Goal: Transaction & Acquisition: Purchase product/service

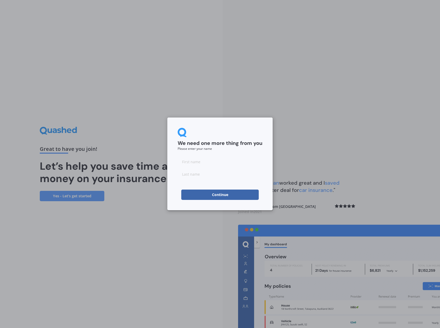
click at [198, 163] on input at bounding box center [220, 161] width 85 height 10
type input "[PERSON_NAME]"
type input "Thrupp"
click at [217, 192] on button "Continue" at bounding box center [219, 195] width 77 height 10
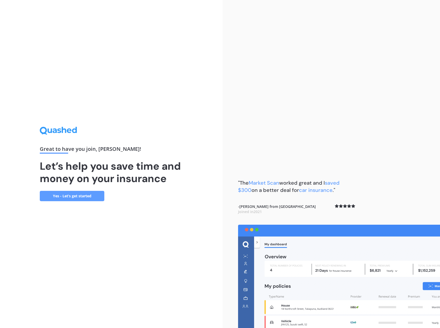
click at [79, 196] on link "Yes - Let’s get started" at bounding box center [72, 196] width 65 height 10
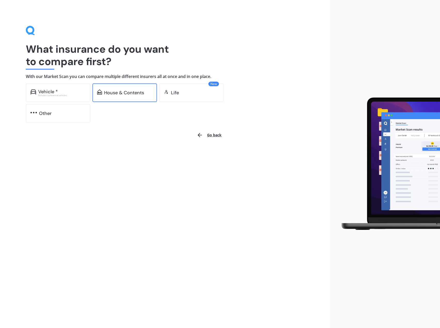
click at [132, 91] on div "House & Contents" at bounding box center [124, 92] width 40 height 5
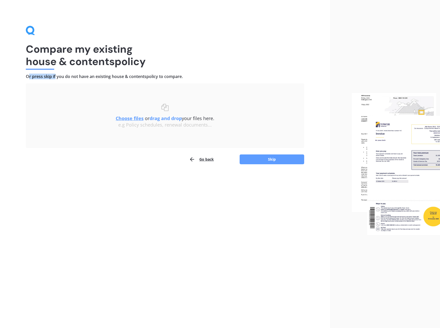
drag, startPoint x: 28, startPoint y: 77, endPoint x: 56, endPoint y: 77, distance: 27.9
click at [56, 77] on h4 "Or press skip if you do not have an existing house & contents policy to compare." at bounding box center [165, 76] width 278 height 5
drag, startPoint x: 28, startPoint y: 77, endPoint x: 52, endPoint y: 76, distance: 23.8
click at [52, 76] on h4 "Or press skip if you do not have an existing house & contents policy to compare." at bounding box center [165, 76] width 278 height 5
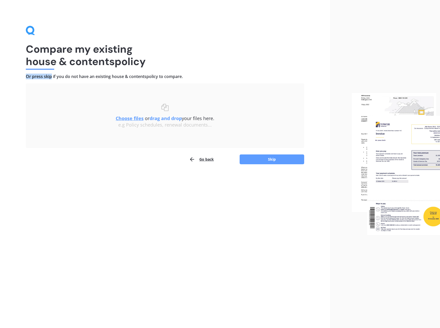
click at [52, 76] on h4 "Or press skip if you do not have an existing house & contents policy to compare." at bounding box center [165, 76] width 278 height 5
click at [273, 158] on button "Skip" at bounding box center [272, 159] width 65 height 10
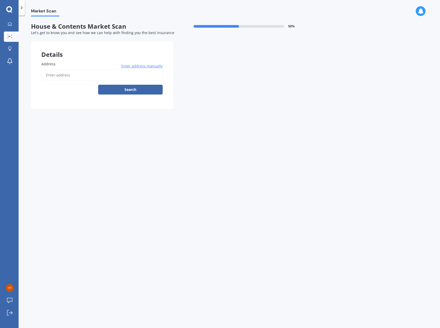
click at [98, 75] on input "Address" at bounding box center [101, 75] width 121 height 11
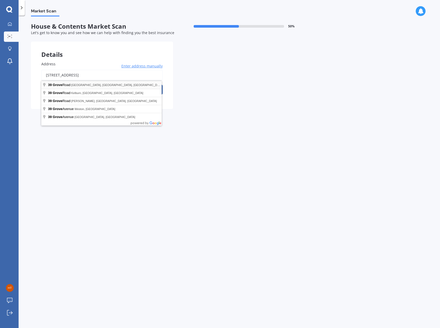
type input "[STREET_ADDRESS]"
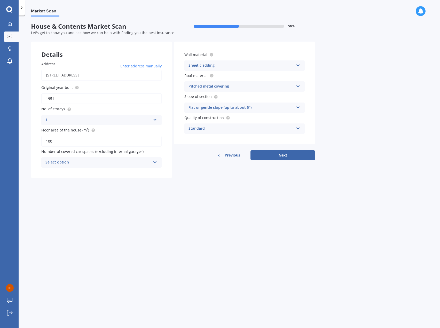
click at [217, 66] on div "Sheet cladding" at bounding box center [241, 65] width 105 height 6
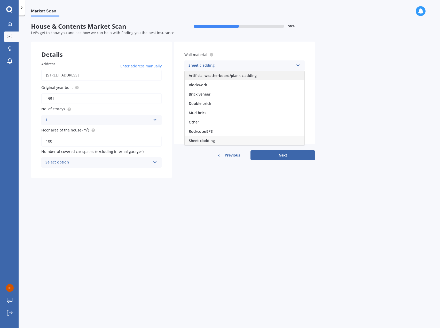
click at [223, 76] on span "Artificial weatherboard/plank cladding" at bounding box center [223, 75] width 68 height 5
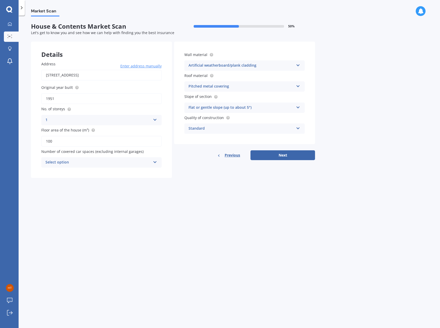
click at [234, 68] on div "Artificial weatherboard/plank cladding" at bounding box center [241, 65] width 105 height 6
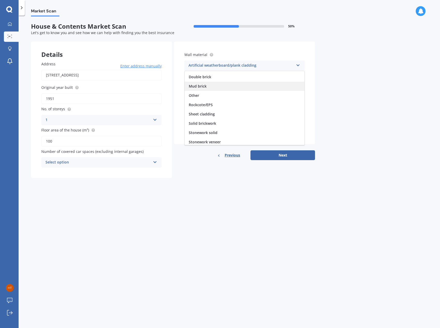
scroll to position [47, 0]
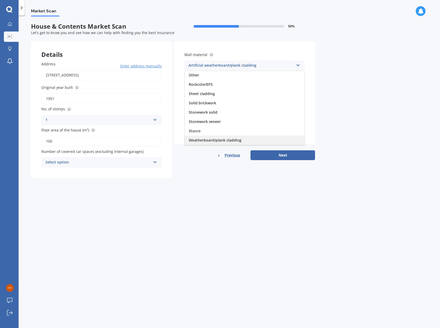
click at [237, 139] on span "Weatherboard/plank cladding" at bounding box center [215, 140] width 53 height 5
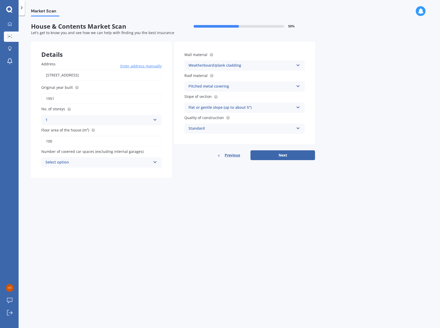
click at [223, 87] on div "Pitched metal covering" at bounding box center [241, 86] width 105 height 6
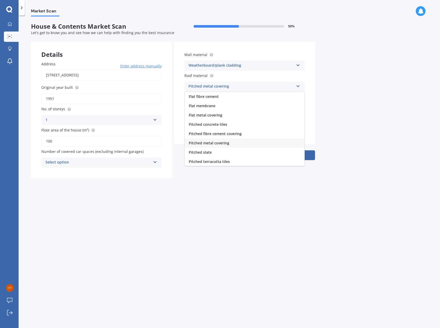
click at [222, 84] on div "Pitched metal covering" at bounding box center [241, 86] width 105 height 6
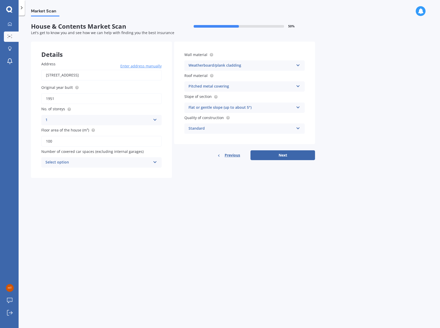
click at [215, 89] on div "Pitched metal covering" at bounding box center [241, 86] width 105 height 6
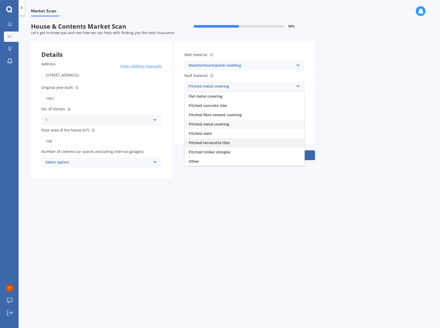
scroll to position [19, 0]
click at [226, 123] on span "Pitched metal covering" at bounding box center [209, 123] width 41 height 5
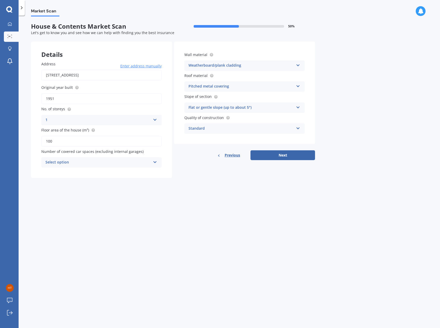
click at [227, 108] on div "Flat or gentle slope (up to about 5°)" at bounding box center [241, 108] width 105 height 6
click at [228, 129] on div "Standard" at bounding box center [241, 129] width 105 height 6
click at [225, 126] on div "Standard" at bounding box center [241, 129] width 105 height 6
drag, startPoint x: 63, startPoint y: 98, endPoint x: 12, endPoint y: 95, distance: 51.3
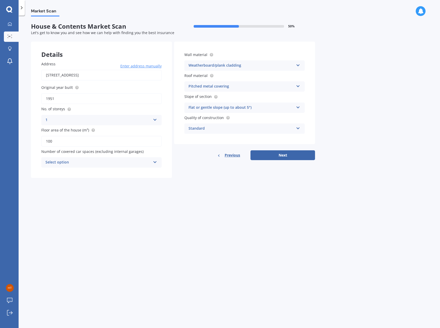
click at [12, 95] on div "My Dashboard Market Scan Explore insurance Notifications [PERSON_NAME] Submit f…" at bounding box center [220, 164] width 440 height 328
type input "2025"
click at [60, 120] on div "1" at bounding box center [97, 120] width 105 height 6
click at [55, 140] on div "2" at bounding box center [102, 139] width 120 height 9
click at [75, 161] on div "Select option" at bounding box center [97, 162] width 105 height 6
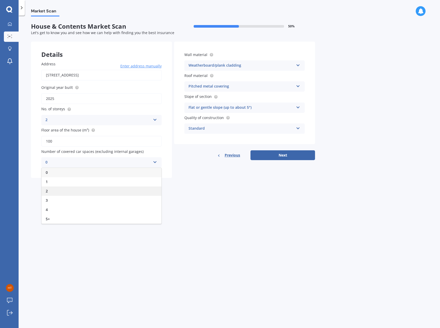
click at [58, 189] on div "2" at bounding box center [102, 190] width 120 height 9
click at [76, 144] on input "100" at bounding box center [101, 141] width 120 height 11
drag, startPoint x: 77, startPoint y: 142, endPoint x: 25, endPoint y: 136, distance: 52.8
click at [25, 136] on div "Market Scan House & Contents Market Scan 50 % Let's get to know you and see how…" at bounding box center [229, 173] width 421 height 312
drag, startPoint x: 87, startPoint y: 142, endPoint x: 12, endPoint y: 135, distance: 75.5
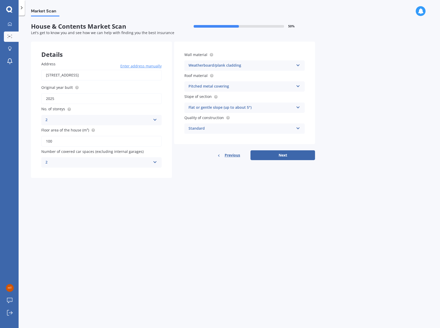
click at [12, 135] on div "My Dashboard Market Scan Explore insurance Notifications [PERSON_NAME] Submit f…" at bounding box center [220, 164] width 440 height 328
click at [232, 65] on div "Weatherboard/plank cladding" at bounding box center [241, 65] width 105 height 6
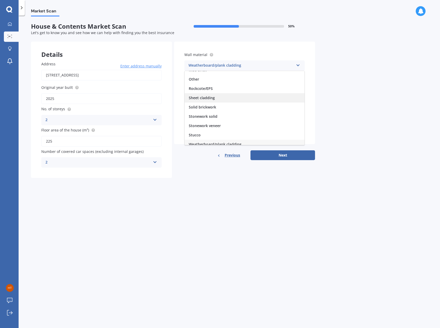
scroll to position [47, 0]
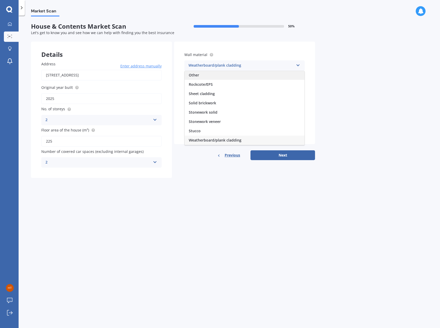
click at [201, 75] on div "Other" at bounding box center [245, 74] width 120 height 9
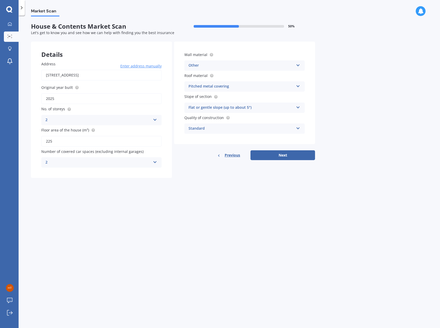
click at [214, 64] on div "Other" at bounding box center [241, 65] width 105 height 6
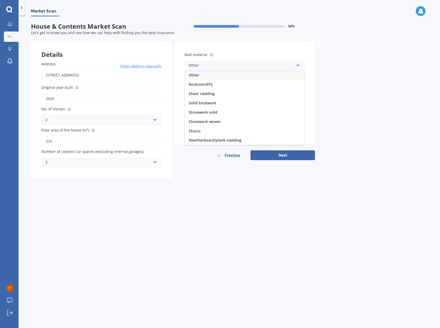
click at [224, 138] on span "Weatherboard/plank cladding" at bounding box center [215, 140] width 53 height 5
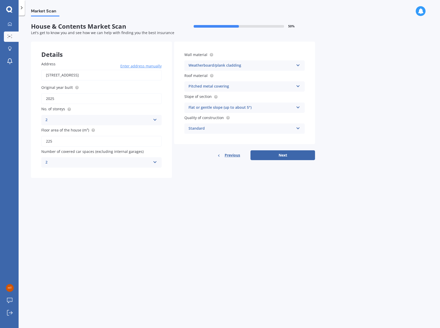
click at [233, 87] on div "Pitched metal covering" at bounding box center [241, 86] width 105 height 6
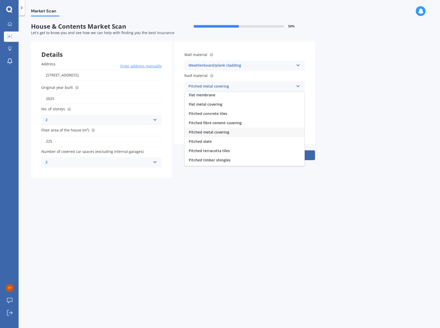
scroll to position [19, 0]
click at [250, 125] on div "Pitched metal covering" at bounding box center [245, 123] width 120 height 9
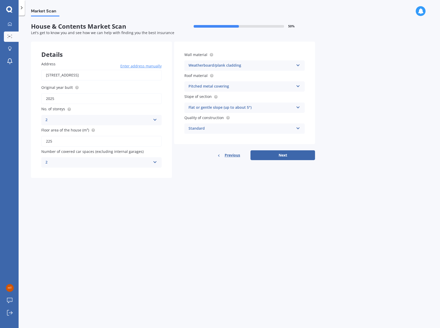
click at [23, 8] on icon at bounding box center [21, 7] width 5 height 5
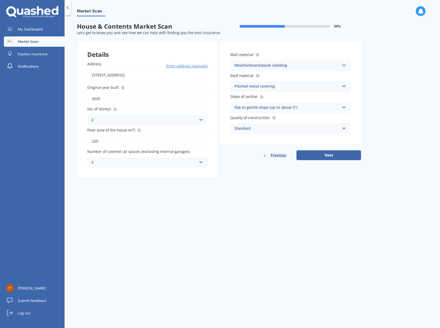
click at [68, 10] on div at bounding box center [68, 7] width 6 height 15
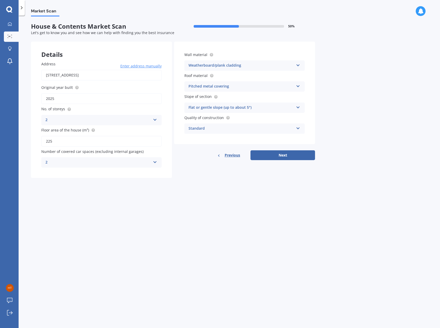
click at [210, 88] on div "Pitched metal covering" at bounding box center [241, 86] width 105 height 6
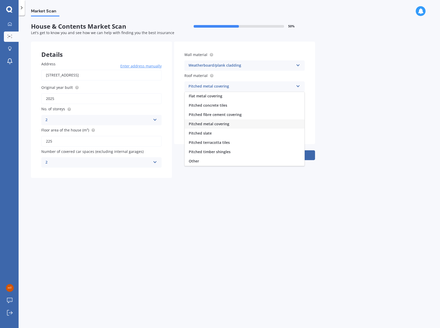
click at [203, 87] on div "Pitched metal covering" at bounding box center [241, 86] width 105 height 6
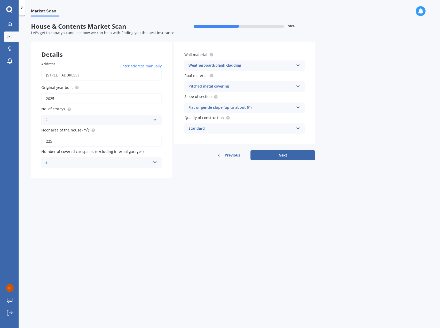
click at [230, 108] on div "Flat or gentle slope (up to about 5°)" at bounding box center [241, 108] width 105 height 6
click at [244, 115] on span "Flat or gentle slope (up to about 5°)" at bounding box center [220, 117] width 63 height 5
drag, startPoint x: 62, startPoint y: 139, endPoint x: 15, endPoint y: 138, distance: 47.5
click at [14, 139] on div "My Dashboard Market Scan Explore insurance Notifications [PERSON_NAME] Submit f…" at bounding box center [220, 164] width 440 height 328
type input "250"
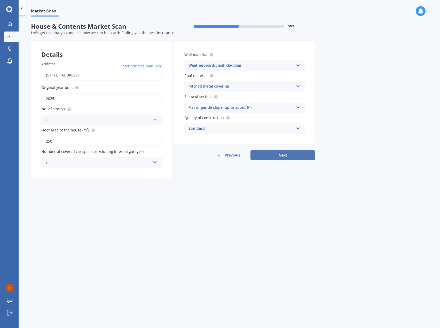
click at [276, 154] on button "Next" at bounding box center [282, 155] width 65 height 10
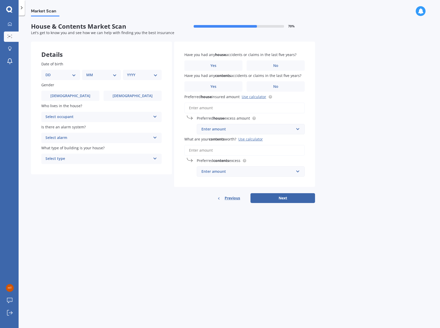
click at [59, 77] on select "DD 01 02 03 04 05 06 07 08 09 10 11 12 13 14 15 16 17 18 19 20 21 22 23 24 25 2…" at bounding box center [60, 75] width 30 height 6
select select "23"
click at [50, 72] on select "DD 01 02 03 04 05 06 07 08 09 10 11 12 13 14 15 16 17 18 19 20 21 22 23 24 25 2…" at bounding box center [60, 75] width 30 height 6
click at [95, 73] on select "MM 01 02 03 04 05 06 07 08 09 10 11 12" at bounding box center [102, 75] width 28 height 6
select select "02"
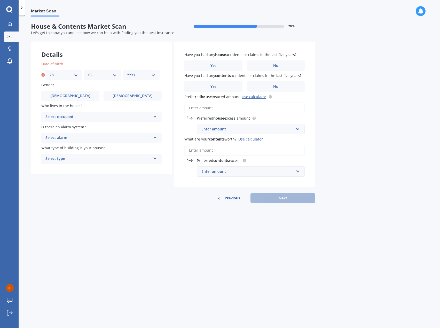
click at [88, 72] on select "MM 01 02 03 04 05 06 07 08 09 10 11 12" at bounding box center [102, 75] width 28 height 6
click at [144, 74] on select "YYYY 2009 2008 2007 2006 2005 2004 2003 2002 2001 2000 1999 1998 1997 1996 1995…" at bounding box center [141, 75] width 28 height 6
select select "1994"
click at [127, 72] on select "YYYY 2009 2008 2007 2006 2005 2004 2003 2002 2001 2000 1999 1998 1997 1996 1995…" at bounding box center [141, 75] width 28 height 6
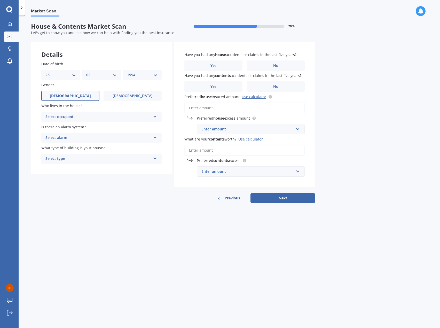
click at [80, 97] on label "[DEMOGRAPHIC_DATA]" at bounding box center [70, 96] width 58 height 10
click at [0, 0] on input "[DEMOGRAPHIC_DATA]" at bounding box center [0, 0] width 0 height 0
click at [83, 116] on div "Select occupant" at bounding box center [97, 117] width 105 height 6
click at [74, 128] on div "Owner" at bounding box center [102, 126] width 120 height 9
click at [68, 139] on div "Select alarm" at bounding box center [97, 138] width 105 height 6
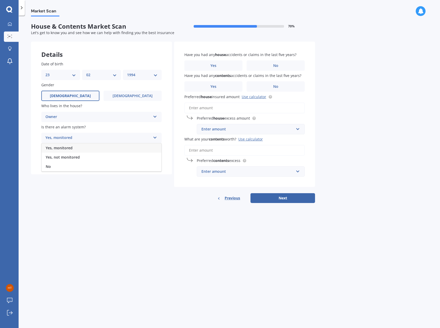
click at [68, 139] on div "Yes, monitored" at bounding box center [97, 138] width 105 height 6
click at [95, 140] on div "Select alarm" at bounding box center [99, 138] width 103 height 6
click at [83, 148] on div "Yes, monitored" at bounding box center [101, 147] width 119 height 9
click at [87, 138] on div "Yes, monitored" at bounding box center [97, 138] width 105 height 6
click at [85, 146] on div "Yes, monitored" at bounding box center [102, 147] width 120 height 9
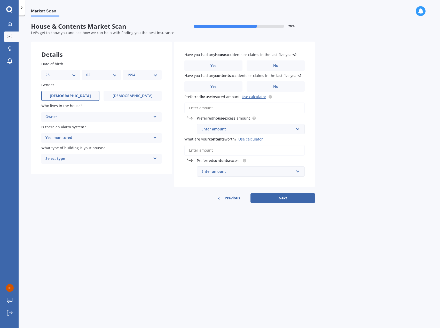
click at [81, 157] on div "Select type" at bounding box center [97, 159] width 105 height 6
click at [98, 181] on div "Multi-unit (in a block of 6 or less)" at bounding box center [102, 178] width 120 height 9
click at [84, 141] on div "Yes, monitored" at bounding box center [97, 138] width 105 height 6
click at [83, 139] on div "Yes, monitored" at bounding box center [97, 138] width 105 height 6
click at [83, 138] on div "Yes, monitored" at bounding box center [97, 138] width 105 height 6
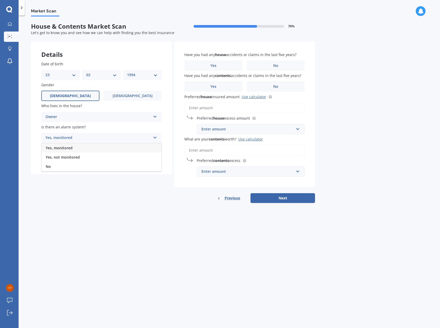
click at [74, 147] on div "Yes, monitored" at bounding box center [102, 147] width 120 height 9
click at [74, 139] on div "Yes, monitored" at bounding box center [97, 138] width 105 height 6
drag, startPoint x: 74, startPoint y: 134, endPoint x: 73, endPoint y: 137, distance: 3.4
click at [73, 134] on div "Yes, monitored Yes, monitored Yes, not monitored No" at bounding box center [101, 138] width 120 height 10
click at [72, 160] on div "Multi-unit (in a block of 6 or less)" at bounding box center [97, 159] width 105 height 6
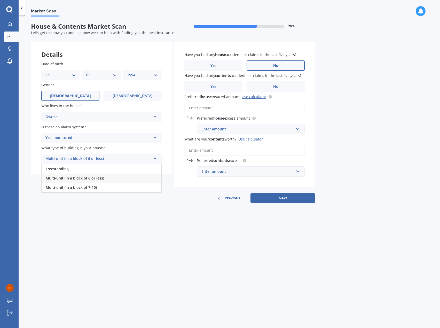
click at [276, 68] on label "No" at bounding box center [276, 65] width 58 height 10
click at [0, 0] on input "No" at bounding box center [0, 0] width 0 height 0
click at [271, 87] on label "No" at bounding box center [276, 86] width 58 height 10
click at [0, 0] on input "No" at bounding box center [0, 0] width 0 height 0
click at [213, 110] on input "Preferred house insured amount Use calculator" at bounding box center [244, 108] width 120 height 11
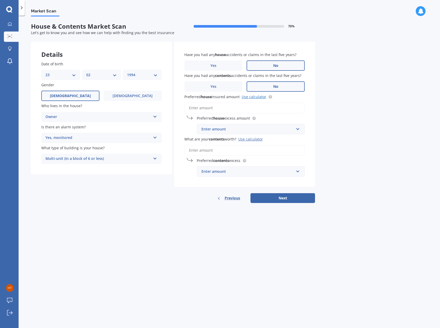
click at [252, 99] on link "Use calculator" at bounding box center [254, 96] width 25 height 5
click at [217, 106] on input "Preferred house insured amount Use calculator" at bounding box center [244, 108] width 120 height 11
click at [210, 111] on input "Preferred house insured amount Use calculator" at bounding box center [244, 108] width 120 height 11
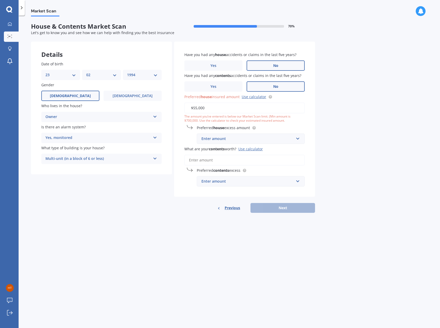
click at [197, 110] on input "$55,000" at bounding box center [244, 108] width 120 height 11
click at [370, 173] on div "Market Scan House & Contents Market Scan 70 % Let's get to know you and see how…" at bounding box center [229, 173] width 421 height 312
drag, startPoint x: 218, startPoint y: 108, endPoint x: 136, endPoint y: 104, distance: 82.2
click at [135, 103] on div "Details Date of birth DD 01 02 03 04 05 06 07 08 09 10 11 12 13 14 15 16 17 18 …" at bounding box center [173, 127] width 284 height 171
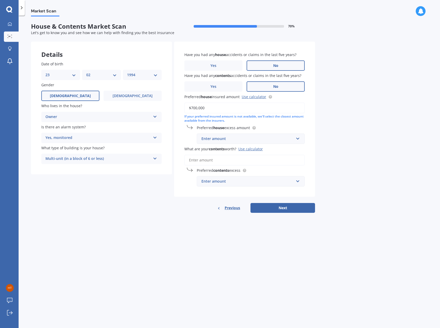
type input "$700,000"
click at [209, 237] on div "Market Scan House & Contents Market Scan 70 % Let's get to know you and see how…" at bounding box center [229, 173] width 421 height 312
click at [248, 138] on div "Enter amount" at bounding box center [247, 139] width 92 height 6
click at [246, 136] on input "text" at bounding box center [248, 139] width 103 height 10
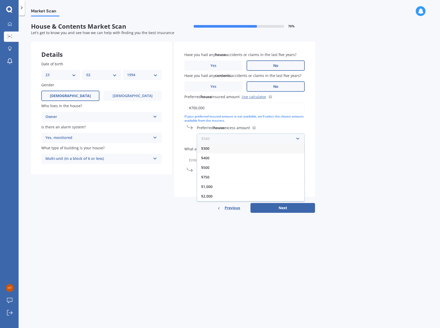
click at [300, 137] on input "text" at bounding box center [248, 139] width 103 height 10
click at [296, 138] on input "text" at bounding box center [248, 139] width 103 height 10
click at [293, 138] on input "text" at bounding box center [248, 139] width 103 height 10
click at [334, 125] on div "Market Scan House & Contents Market Scan 70 % Let's get to know you and see how…" at bounding box center [229, 173] width 421 height 312
click at [258, 133] on div "Preferred house excess amount $300 $300 $400 $500 $750 $1,000 $2,000 $2,500" at bounding box center [244, 134] width 120 height 19
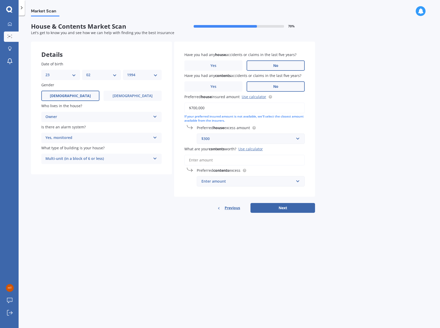
click at [255, 137] on div "$300" at bounding box center [247, 139] width 92 height 6
click at [244, 138] on input "text" at bounding box center [248, 139] width 103 height 10
click at [242, 177] on div "$1,000" at bounding box center [250, 178] width 107 height 10
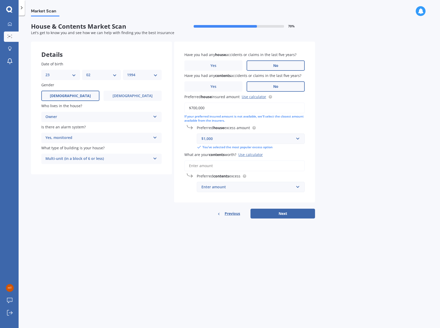
click at [340, 136] on div "Market Scan House & Contents Market Scan 70 % Let's get to know you and see how…" at bounding box center [229, 173] width 421 height 312
click at [262, 138] on div "$1,000" at bounding box center [247, 139] width 92 height 6
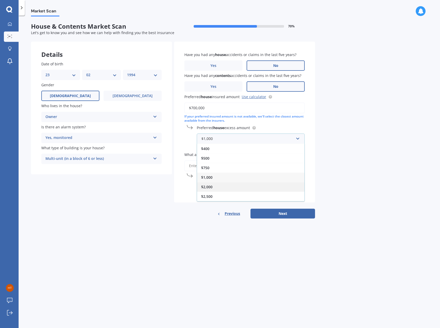
click at [226, 186] on div "$2,000" at bounding box center [250, 187] width 107 height 10
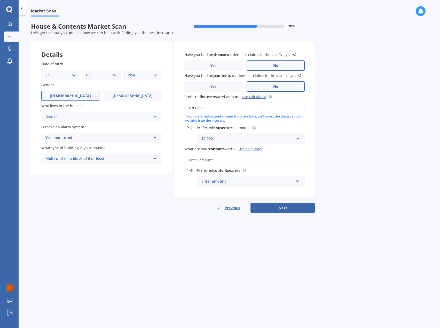
click at [252, 137] on div "$2,000" at bounding box center [247, 139] width 92 height 6
click at [230, 177] on div "$1,000" at bounding box center [250, 178] width 107 height 10
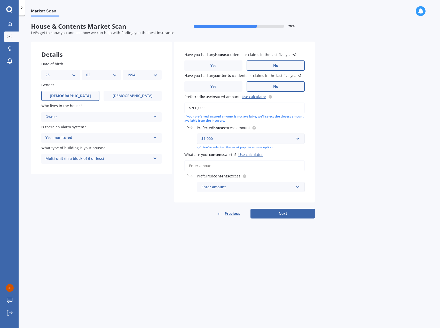
click at [336, 139] on div "Market Scan House & Contents Market Scan 70 % Let's get to know you and see how…" at bounding box center [229, 173] width 421 height 312
click at [238, 166] on input "What are your contents worth? Use calculator" at bounding box center [244, 165] width 120 height 11
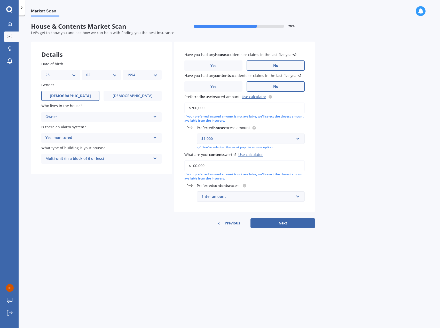
click at [299, 153] on label "What are your contents worth? Use calculator" at bounding box center [243, 154] width 118 height 5
click at [299, 160] on input "$100,000" at bounding box center [244, 165] width 120 height 11
drag, startPoint x: 216, startPoint y: 166, endPoint x: 161, endPoint y: 166, distance: 54.5
click at [161, 166] on div "Details Date of birth DD 01 02 03 04 05 06 07 08 09 10 11 12 13 14 15 16 17 18 …" at bounding box center [173, 135] width 284 height 187
click at [214, 165] on input "$100,000" at bounding box center [244, 165] width 120 height 11
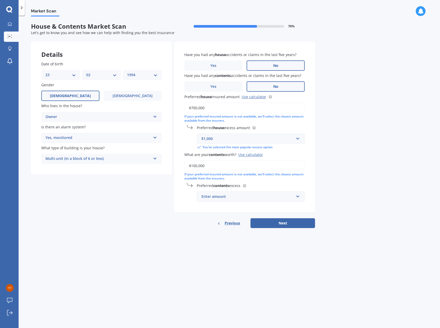
drag, startPoint x: 222, startPoint y: 165, endPoint x: 182, endPoint y: 159, distance: 40.9
click at [182, 159] on div "Have you had any house accidents or claims in the last five years? Yes No Have …" at bounding box center [244, 127] width 141 height 171
drag, startPoint x: 212, startPoint y: 168, endPoint x: 221, endPoint y: 166, distance: 9.0
click at [213, 168] on input "$100,000" at bounding box center [244, 165] width 120 height 11
click at [223, 166] on input "$100,000" at bounding box center [244, 165] width 120 height 11
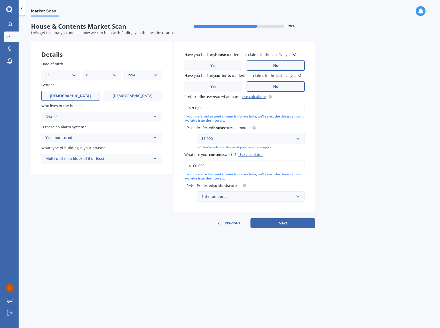
click at [223, 166] on input "$100,000" at bounding box center [244, 165] width 120 height 11
drag, startPoint x: 227, startPoint y: 165, endPoint x: 163, endPoint y: 161, distance: 63.7
click at [163, 161] on div "Details Date of birth DD 01 02 03 04 05 06 07 08 09 10 11 12 13 14 15 16 17 18 …" at bounding box center [173, 135] width 284 height 187
click at [228, 164] on input "$100,000" at bounding box center [244, 165] width 120 height 11
drag, startPoint x: 246, startPoint y: 166, endPoint x: 170, endPoint y: 162, distance: 76.8
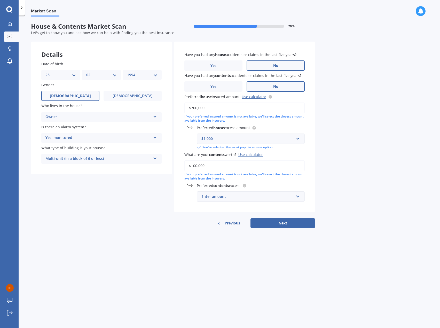
click at [170, 162] on div "Details Date of birth DD 01 02 03 04 05 06 07 08 09 10 11 12 13 14 15 16 17 18 …" at bounding box center [173, 135] width 284 height 187
type input "$80,000"
click at [223, 200] on input "text" at bounding box center [248, 197] width 103 height 10
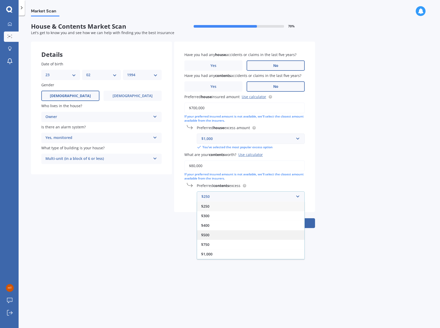
click at [217, 235] on div "$500" at bounding box center [250, 235] width 107 height 10
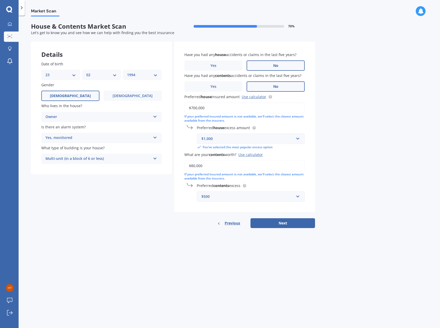
drag, startPoint x: 215, startPoint y: 196, endPoint x: 216, endPoint y: 199, distance: 3.0
click at [215, 197] on div "$500" at bounding box center [247, 197] width 92 height 6
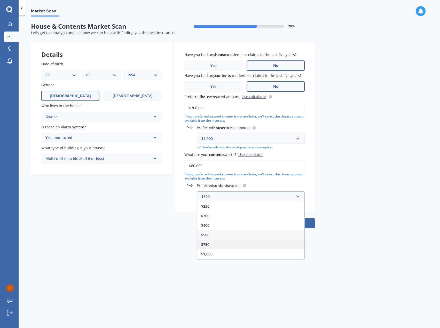
click at [212, 241] on div "$750" at bounding box center [250, 245] width 107 height 10
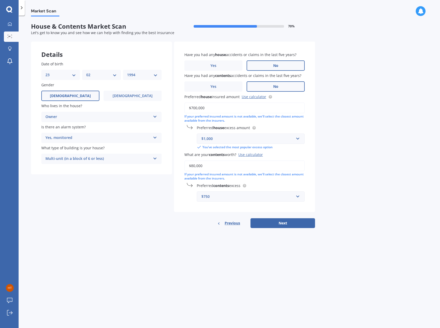
click at [220, 191] on div "$750 $250 $300 $400 $500 $750 $1,000 $2,000" at bounding box center [251, 196] width 108 height 10
drag, startPoint x: 211, startPoint y: 226, endPoint x: 212, endPoint y: 223, distance: 3.9
click at [211, 226] on div "$400" at bounding box center [250, 226] width 107 height 10
drag, startPoint x: 214, startPoint y: 194, endPoint x: 212, endPoint y: 211, distance: 16.4
click at [214, 195] on div "$400" at bounding box center [247, 197] width 92 height 6
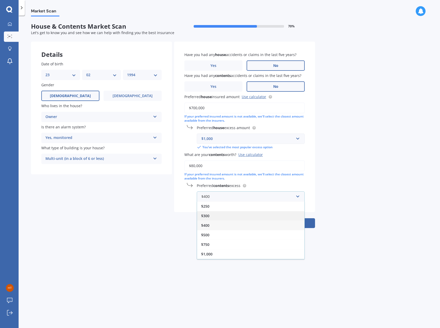
click at [212, 213] on div "$300" at bounding box center [250, 216] width 107 height 10
click at [214, 195] on div "$300" at bounding box center [247, 197] width 92 height 6
click at [214, 209] on div "$250" at bounding box center [250, 206] width 107 height 10
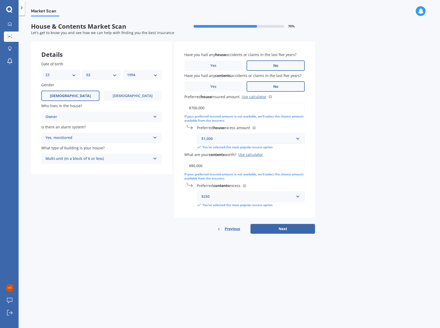
drag, startPoint x: 216, startPoint y: 196, endPoint x: 217, endPoint y: 200, distance: 3.9
click at [216, 197] on div "$250" at bounding box center [247, 197] width 92 height 6
click at [216, 197] on input "text" at bounding box center [248, 197] width 103 height 10
drag, startPoint x: 175, startPoint y: 209, endPoint x: 181, endPoint y: 205, distance: 7.1
click at [175, 209] on div "Have you had any house accidents or claims in the last five years? Yes No Have …" at bounding box center [244, 130] width 141 height 176
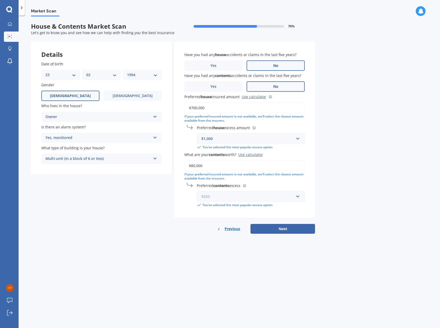
click at [218, 193] on input "text" at bounding box center [248, 197] width 103 height 10
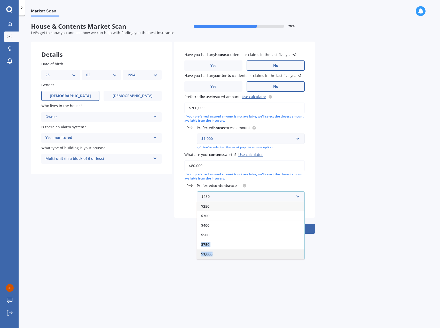
drag, startPoint x: 216, startPoint y: 234, endPoint x: 220, endPoint y: 253, distance: 19.0
click at [220, 253] on div "$250 $300 $400 $500 $750 $1,000 $2,000" at bounding box center [251, 230] width 108 height 58
click at [220, 253] on div "$1,000" at bounding box center [250, 254] width 107 height 10
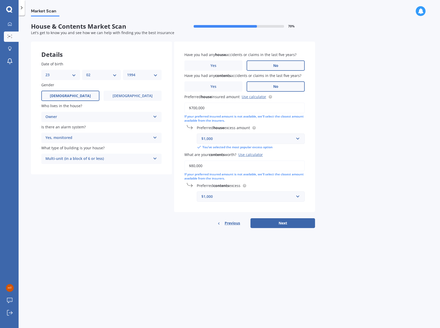
click at [231, 196] on div "$1,000" at bounding box center [247, 197] width 92 height 6
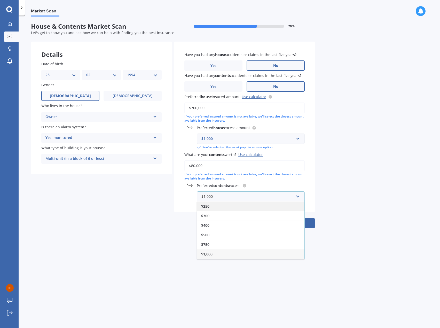
click at [216, 208] on div "$250" at bounding box center [250, 206] width 107 height 10
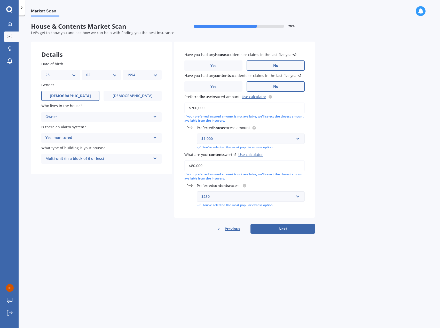
drag, startPoint x: 216, startPoint y: 208, endPoint x: 181, endPoint y: 197, distance: 36.8
click at [181, 197] on div "Have you had any house accidents or claims in the last five years? Yes No Have …" at bounding box center [244, 130] width 141 height 176
click at [216, 197] on div "$250" at bounding box center [247, 197] width 92 height 6
click at [161, 218] on div "Details Date of birth DD 01 02 03 04 05 06 07 08 09 10 11 12 13 14 15 16 17 18 …" at bounding box center [173, 138] width 284 height 192
click at [226, 199] on div "$250" at bounding box center [247, 197] width 92 height 6
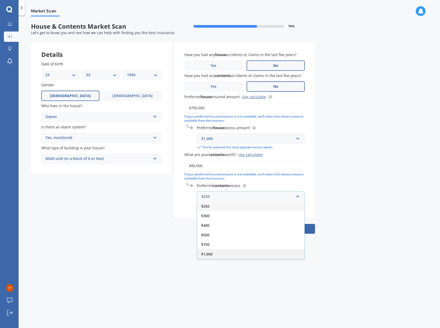
click at [223, 252] on div "$1,000" at bounding box center [250, 254] width 107 height 10
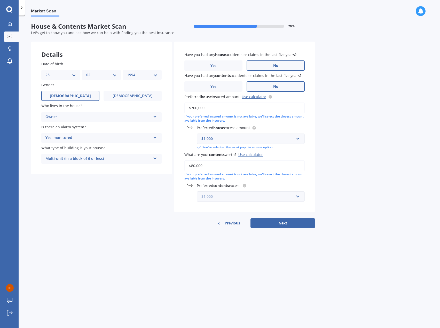
drag, startPoint x: 240, startPoint y: 200, endPoint x: 171, endPoint y: 197, distance: 68.3
click at [171, 197] on div "Details Date of birth DD 01 02 03 04 05 06 07 08 09 10 11 12 13 14 15 16 17 18 …" at bounding box center [173, 135] width 284 height 187
click at [157, 200] on div "Details Date of birth DD 01 02 03 04 05 06 07 08 09 10 11 12 13 14 15 16 17 18 …" at bounding box center [173, 135] width 284 height 187
click at [225, 201] on input "text" at bounding box center [248, 197] width 103 height 10
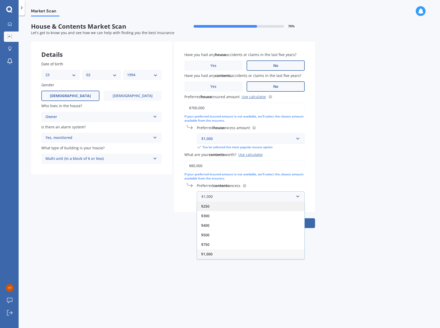
click at [221, 209] on div "$250" at bounding box center [250, 206] width 107 height 10
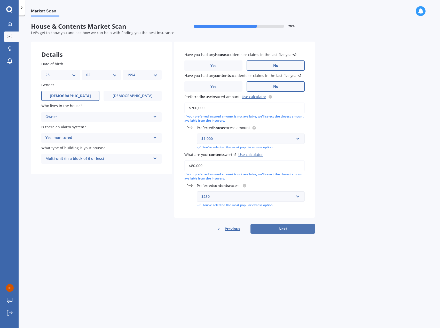
click at [294, 228] on button "Next" at bounding box center [282, 229] width 65 height 10
select select "23"
select select "02"
select select "1994"
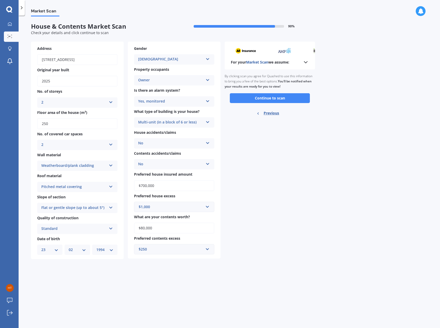
click at [308, 60] on icon at bounding box center [306, 62] width 6 height 6
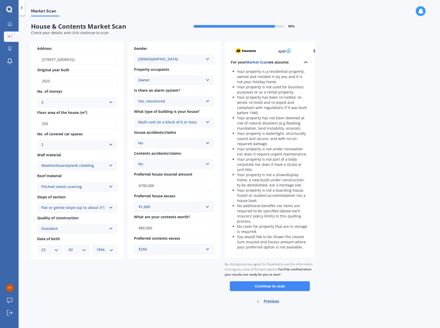
click at [307, 61] on icon at bounding box center [306, 62] width 6 height 6
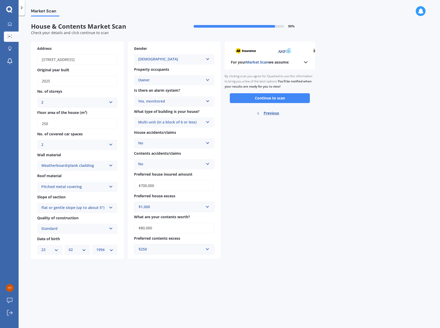
click at [280, 100] on button "Continue to scan" at bounding box center [270, 98] width 80 height 10
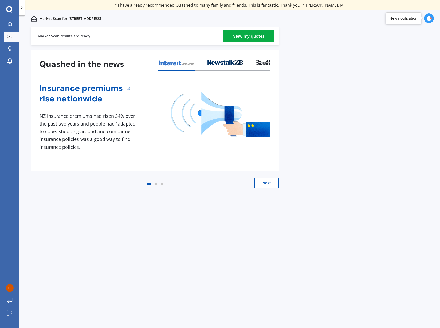
click at [273, 180] on button "Next" at bounding box center [266, 183] width 25 height 10
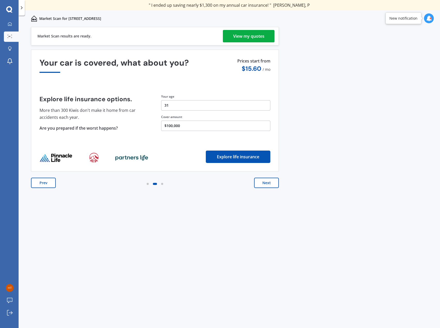
click at [179, 103] on button "31" at bounding box center [215, 105] width 109 height 10
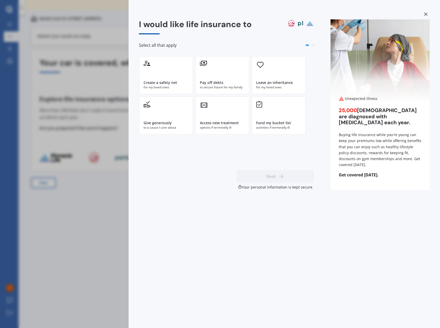
click at [107, 121] on div "I would like life insurance to Select all that apply Create a safety net for my…" at bounding box center [220, 164] width 440 height 328
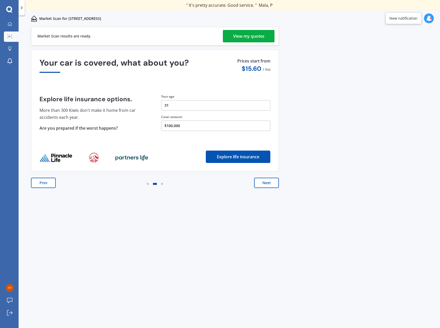
click at [260, 182] on button "Next" at bounding box center [266, 183] width 25 height 10
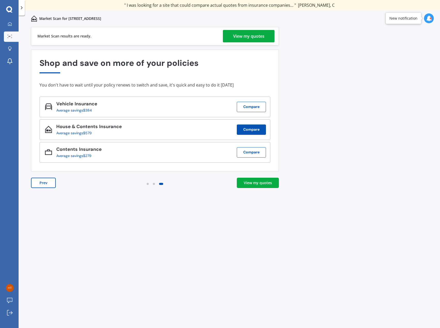
click at [256, 129] on button "Compare" at bounding box center [251, 129] width 29 height 10
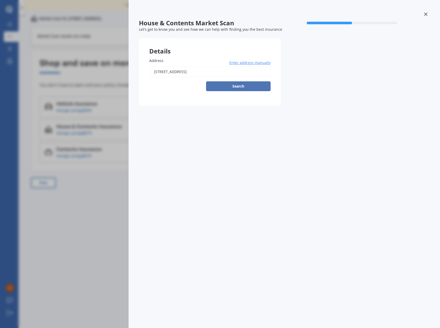
click at [243, 84] on button "Search" at bounding box center [238, 86] width 65 height 10
type input "[STREET_ADDRESS]"
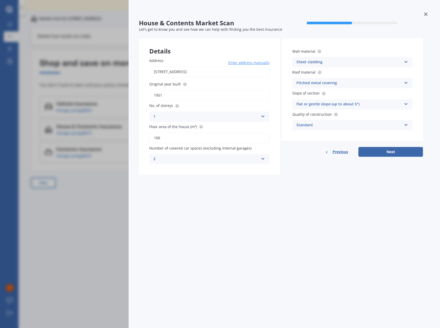
click at [83, 59] on div "House & Contents Market Scan 50 % Let's get to know you and see how we can help…" at bounding box center [220, 164] width 440 height 328
